Goal: Find specific page/section: Find specific page/section

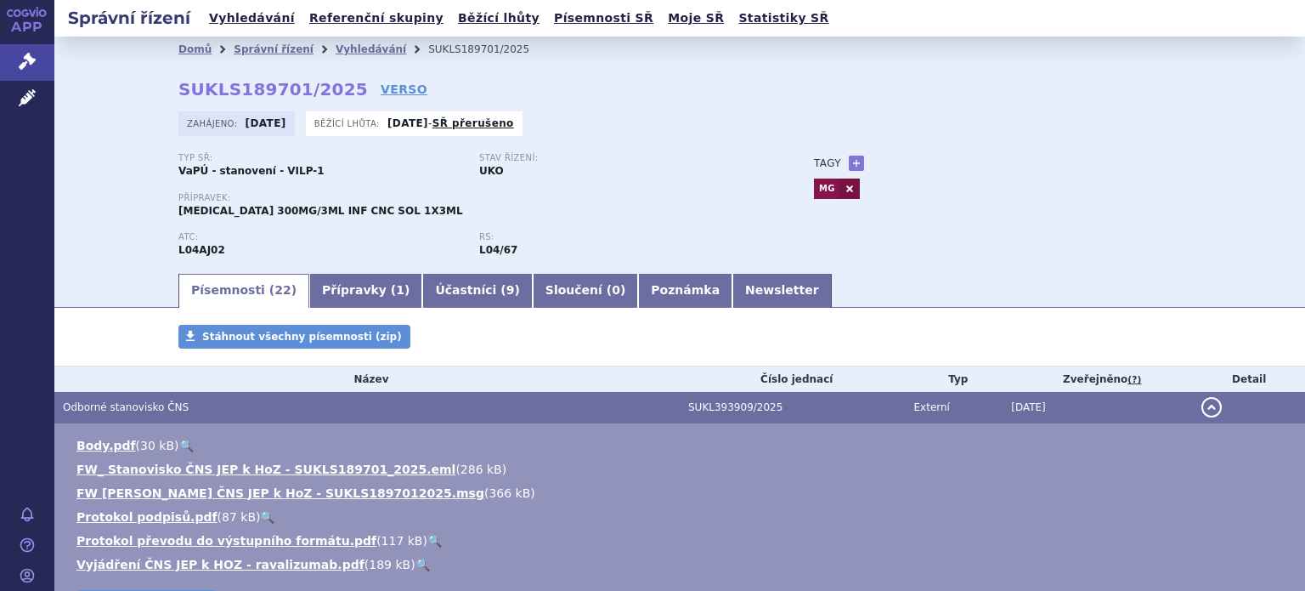
scroll to position [85, 0]
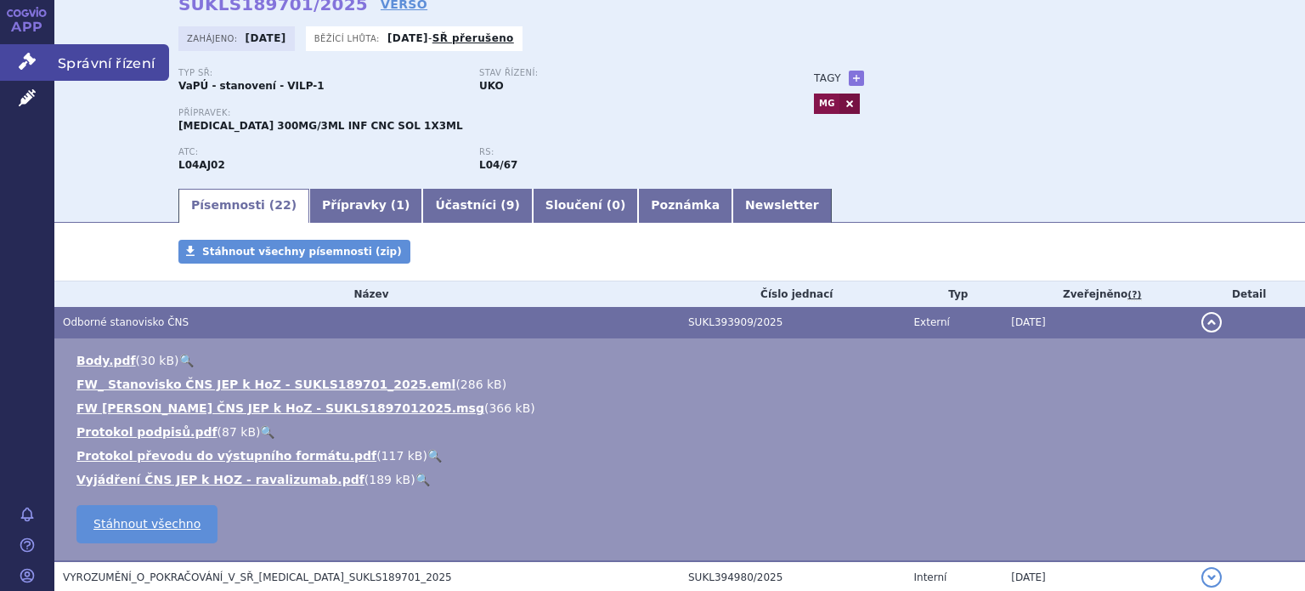
click at [71, 60] on span "Správní řízení" at bounding box center [111, 62] width 115 height 36
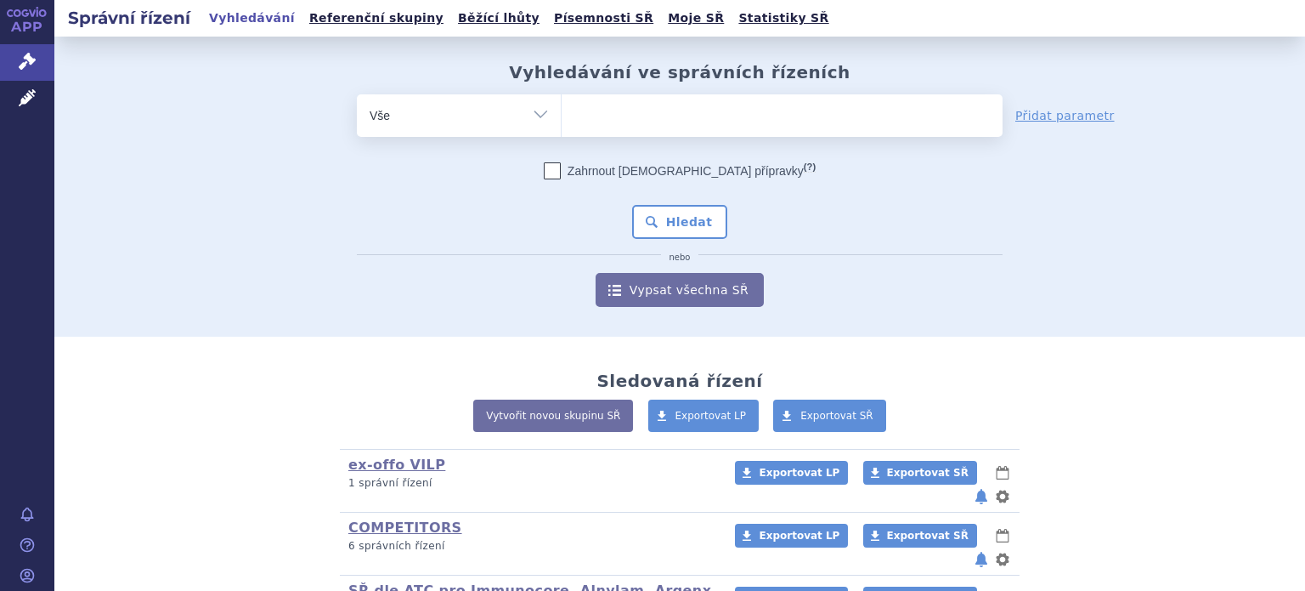
scroll to position [392, 0]
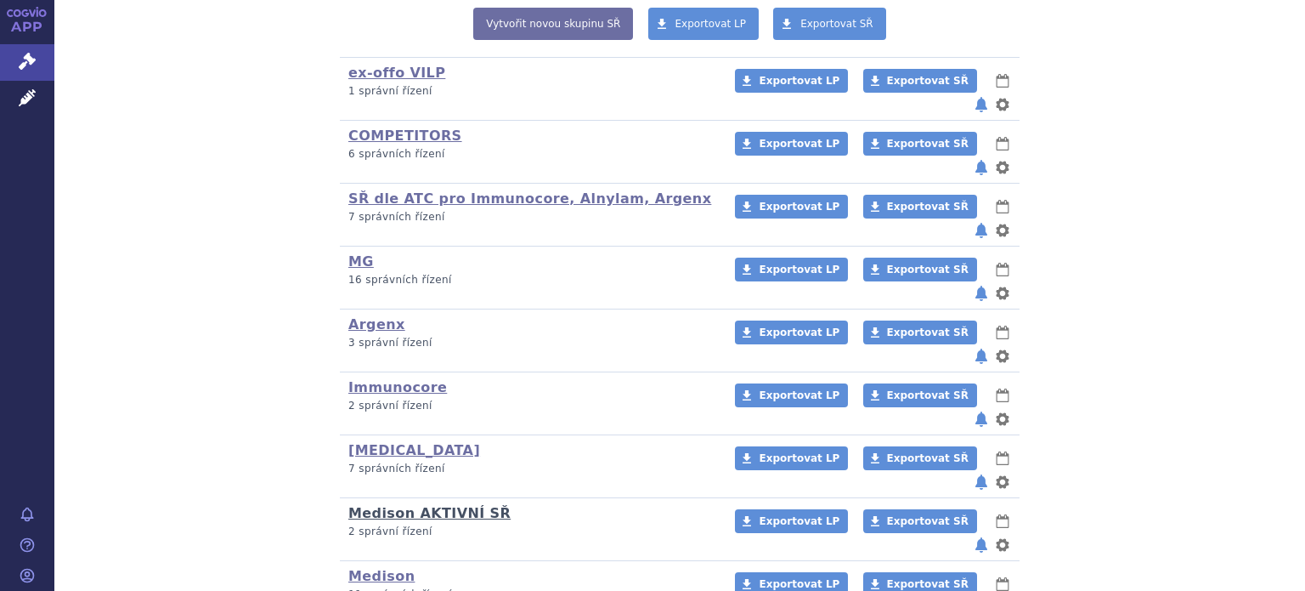
click at [368, 505] on link "Medison AKTIVNÍ SŘ" at bounding box center [429, 513] width 162 height 16
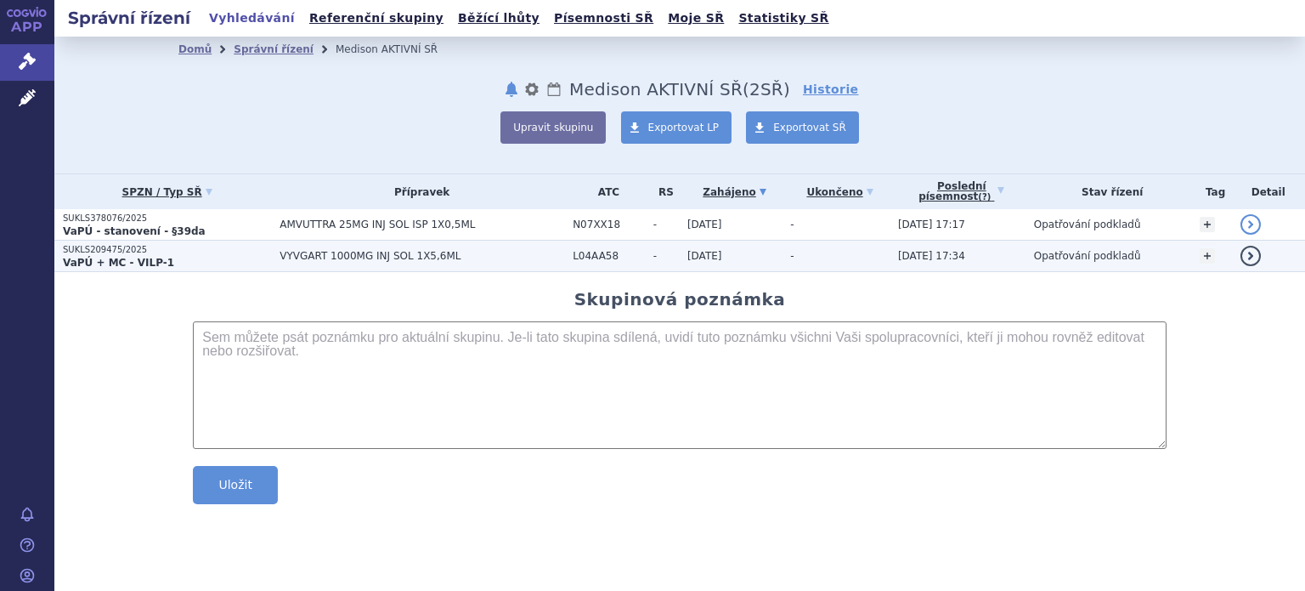
click at [95, 260] on strong "VaPÚ + MC - VILP-1" at bounding box center [118, 263] width 111 height 12
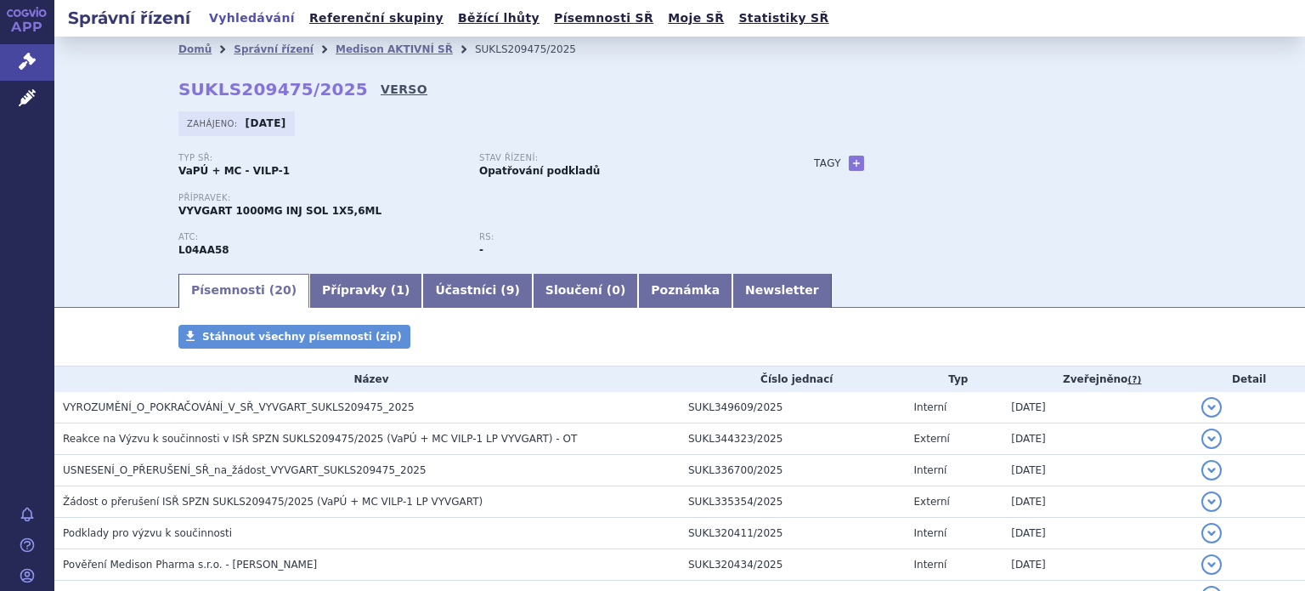
click at [381, 88] on link "VERSO" at bounding box center [404, 89] width 47 height 17
click at [381, 92] on link "VERSO" at bounding box center [404, 89] width 47 height 17
